Goal: Task Accomplishment & Management: Manage account settings

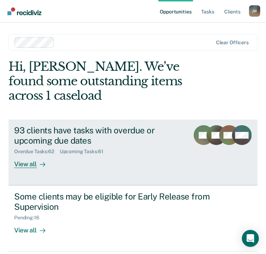
click at [31, 130] on div "93 clients have tasks with overdue or upcoming due dates" at bounding box center [99, 135] width 170 height 21
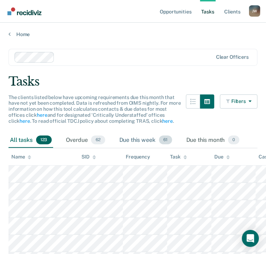
click at [140, 140] on div "Due this week 61" at bounding box center [146, 141] width 56 height 16
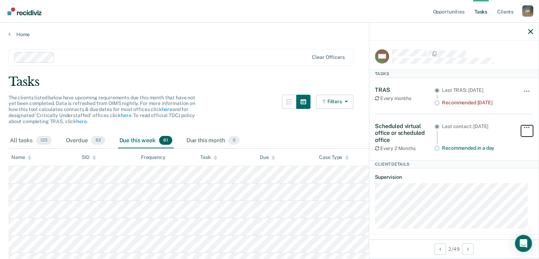
click at [271, 127] on button "button" at bounding box center [527, 130] width 12 height 11
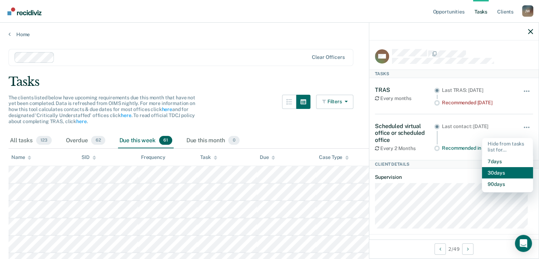
click at [271, 172] on button "30 days" at bounding box center [507, 172] width 51 height 11
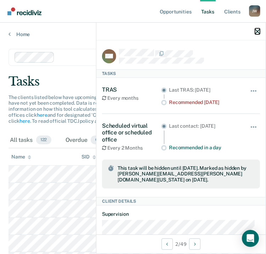
click at [259, 32] on icon "button" at bounding box center [257, 31] width 5 height 5
